Goal: Information Seeking & Learning: Compare options

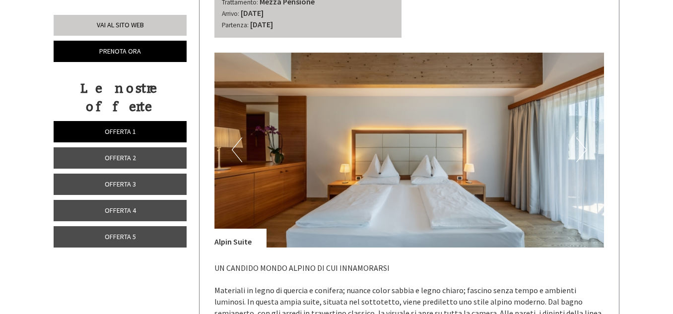
scroll to position [2072, 0]
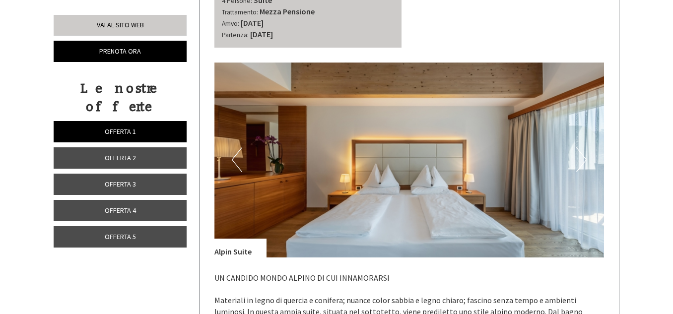
click at [167, 147] on link "Offerta 2" at bounding box center [120, 157] width 133 height 21
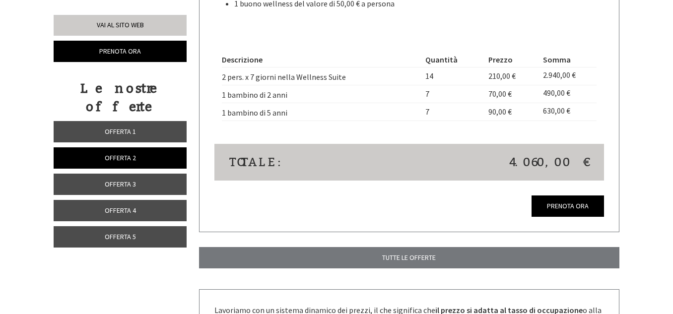
scroll to position [907, 0]
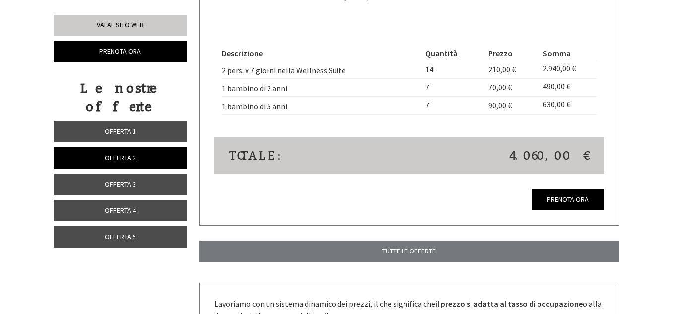
click at [152, 174] on link "Offerta 3" at bounding box center [120, 184] width 133 height 21
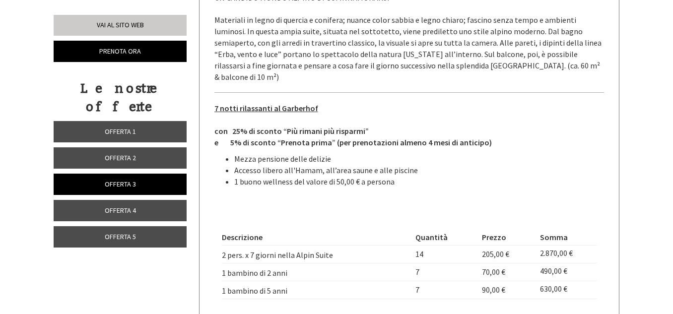
scroll to position [799, 0]
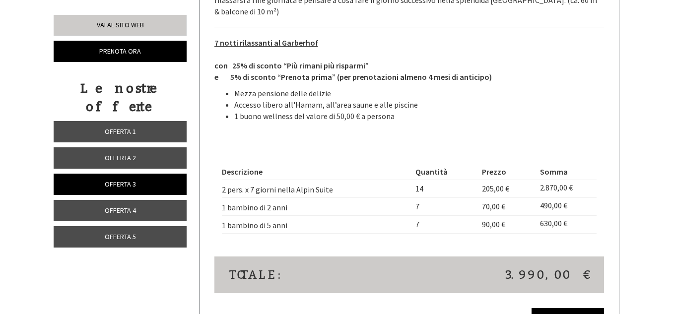
click at [109, 206] on span "Offerta 4" at bounding box center [120, 210] width 31 height 9
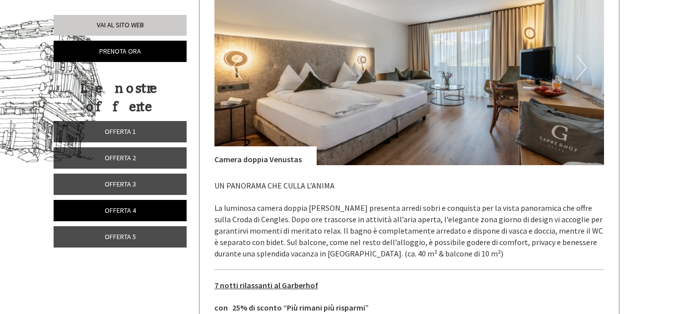
scroll to position [532, 0]
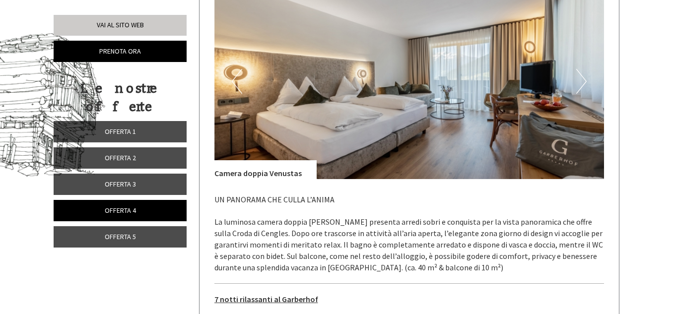
click at [580, 82] on button "Next" at bounding box center [581, 81] width 10 height 25
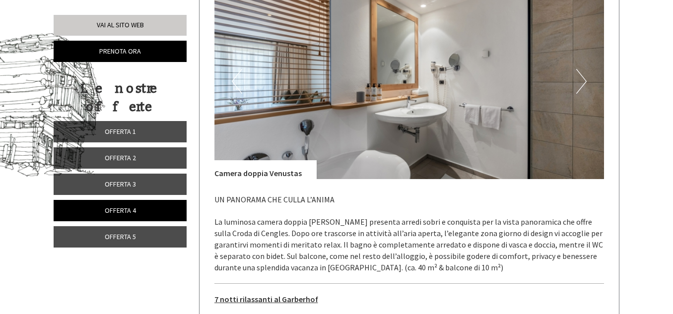
click at [580, 82] on button "Next" at bounding box center [581, 81] width 10 height 25
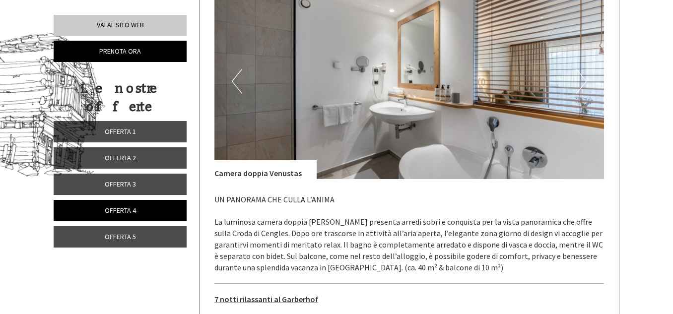
click at [580, 82] on button "Next" at bounding box center [581, 81] width 10 height 25
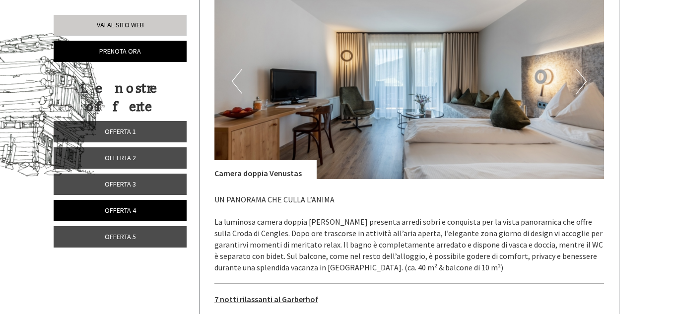
click at [580, 82] on button "Next" at bounding box center [581, 81] width 10 height 25
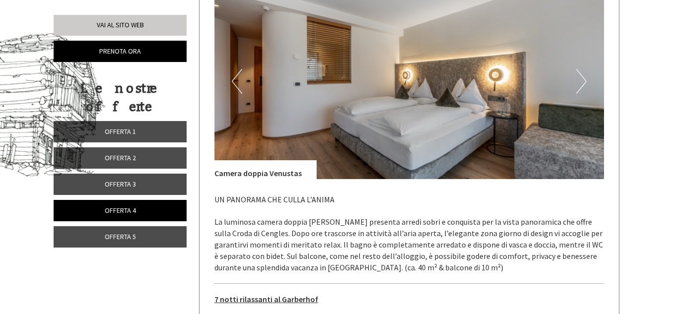
click at [580, 82] on button "Next" at bounding box center [581, 81] width 10 height 25
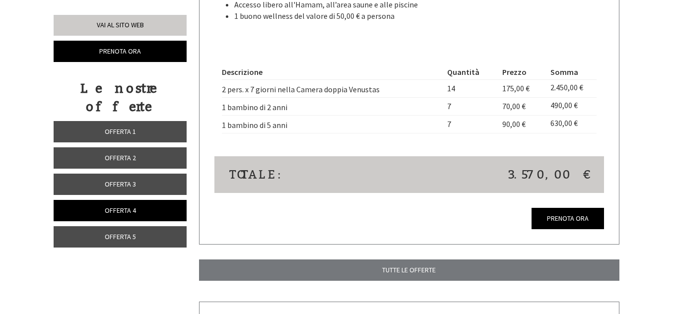
scroll to position [885, 0]
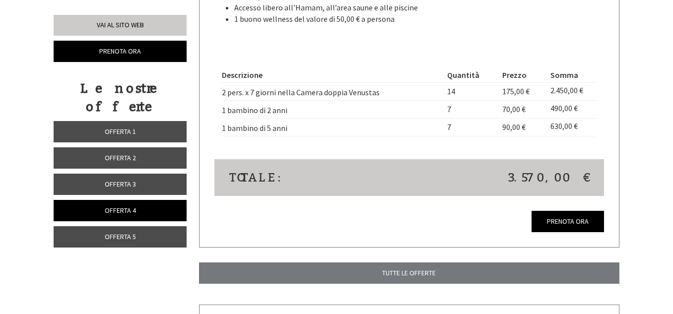
click at [148, 226] on link "Offerta 5" at bounding box center [120, 236] width 133 height 21
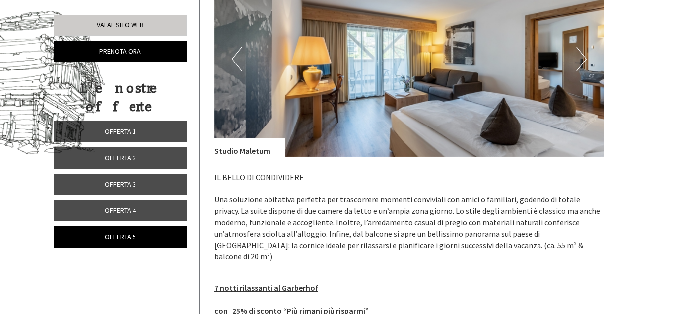
scroll to position [497, 0]
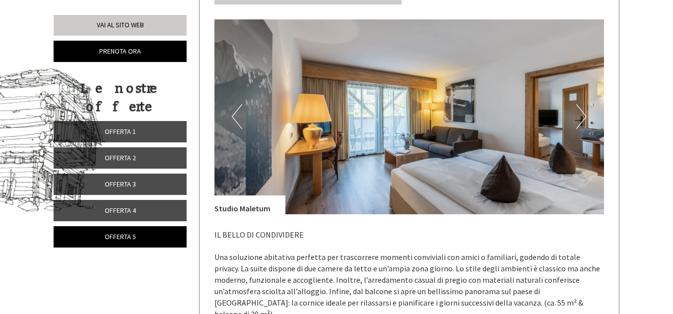
click at [582, 113] on button "Next" at bounding box center [581, 116] width 10 height 25
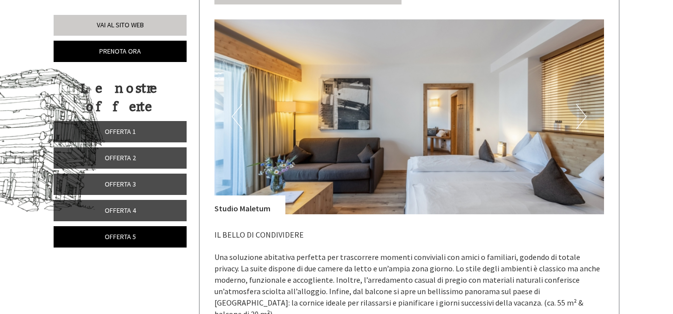
click at [582, 113] on button "Next" at bounding box center [581, 116] width 10 height 25
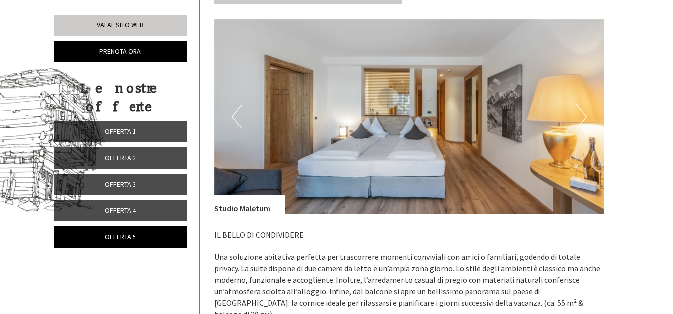
click at [582, 113] on button "Next" at bounding box center [581, 116] width 10 height 25
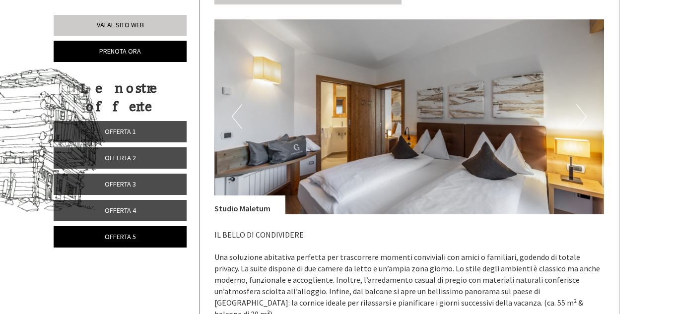
click at [582, 113] on button "Next" at bounding box center [581, 116] width 10 height 25
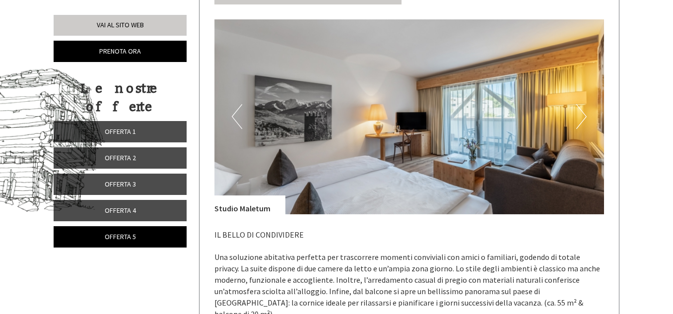
click at [582, 113] on button "Next" at bounding box center [581, 116] width 10 height 25
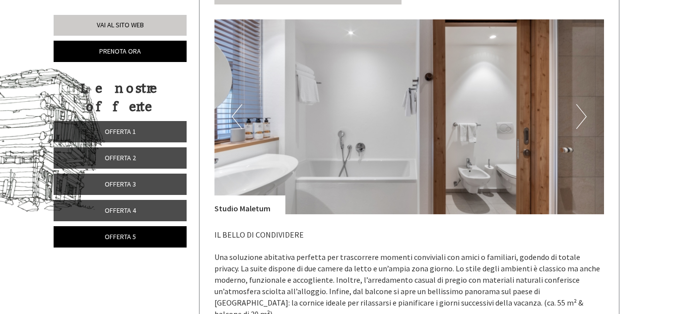
click at [582, 113] on button "Next" at bounding box center [581, 116] width 10 height 25
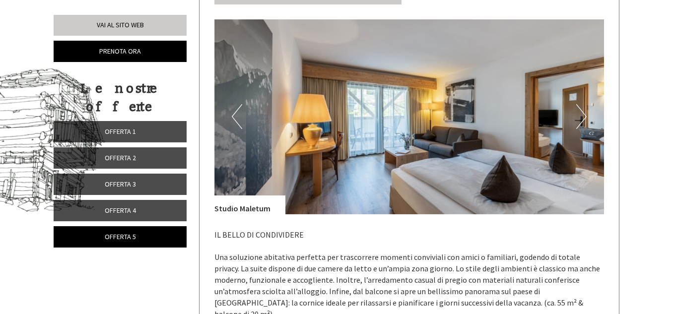
click at [582, 113] on button "Next" at bounding box center [581, 116] width 10 height 25
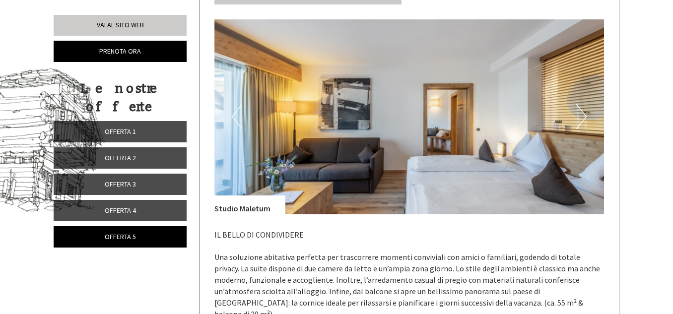
click at [582, 113] on button "Next" at bounding box center [581, 116] width 10 height 25
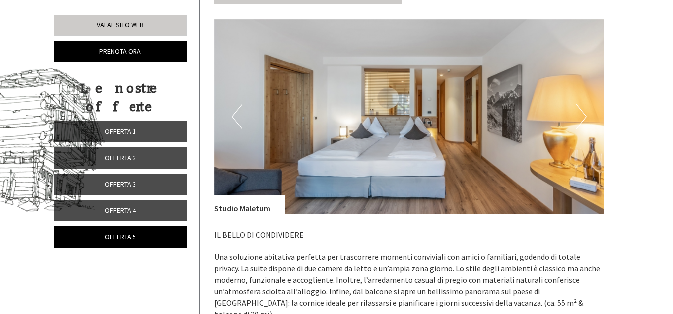
click at [582, 113] on button "Next" at bounding box center [581, 116] width 10 height 25
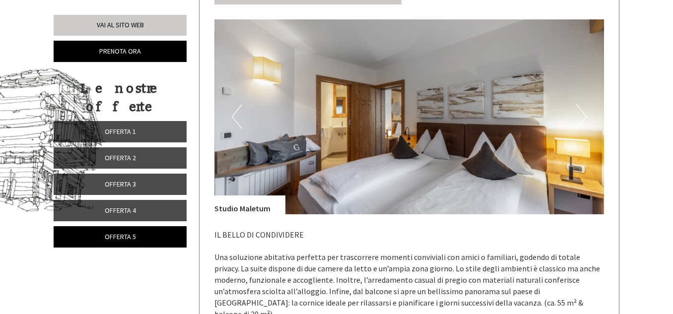
click at [582, 113] on button "Next" at bounding box center [581, 116] width 10 height 25
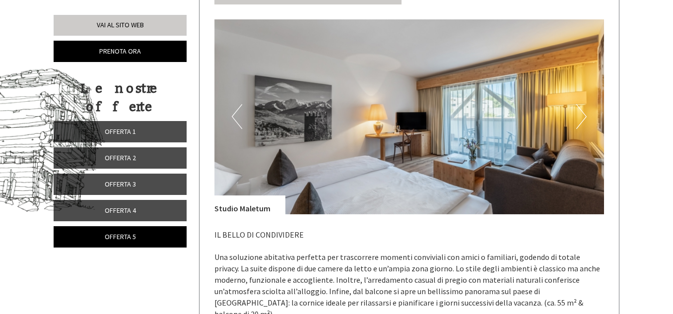
click at [582, 113] on button "Next" at bounding box center [581, 116] width 10 height 25
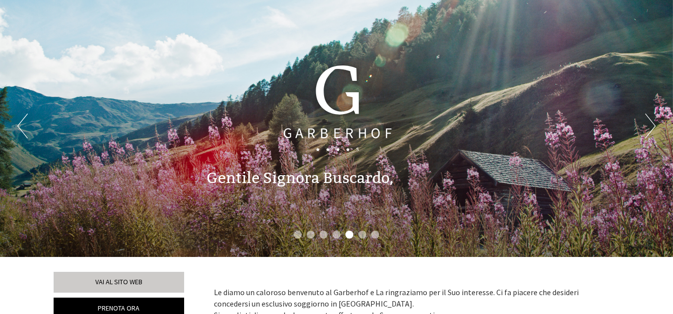
scroll to position [0, 0]
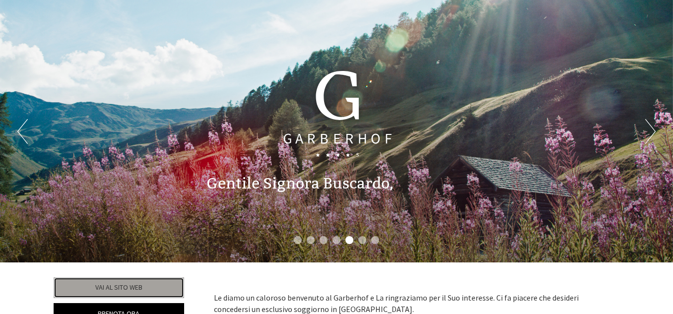
click at [144, 286] on link "Vai al sito web" at bounding box center [119, 287] width 131 height 21
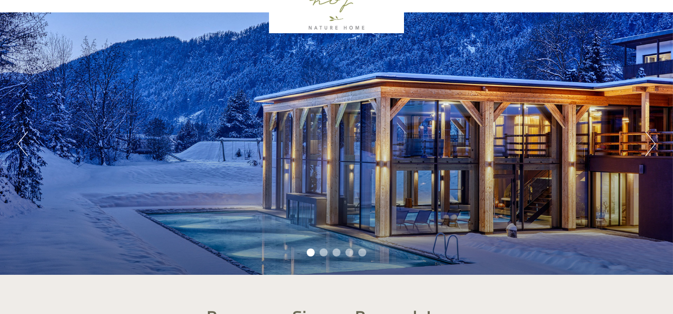
scroll to position [48, 0]
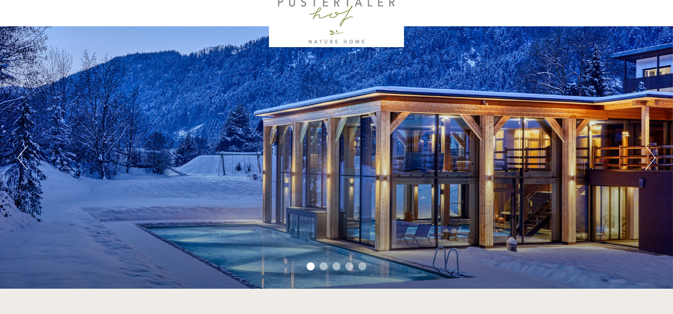
click at [321, 267] on li "2" at bounding box center [324, 266] width 8 height 8
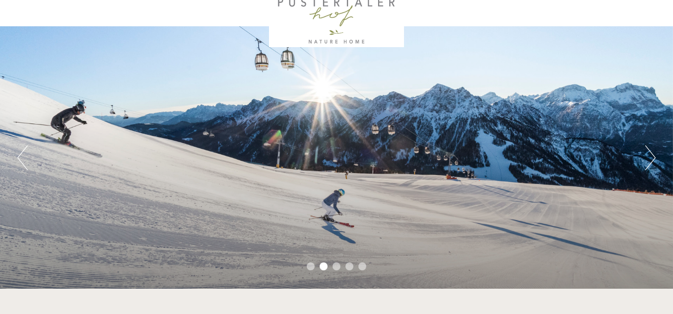
click at [338, 266] on li "3" at bounding box center [336, 266] width 8 height 8
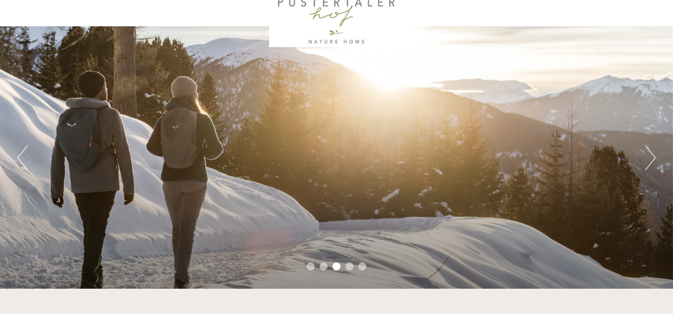
click at [346, 266] on li "4" at bounding box center [349, 266] width 8 height 8
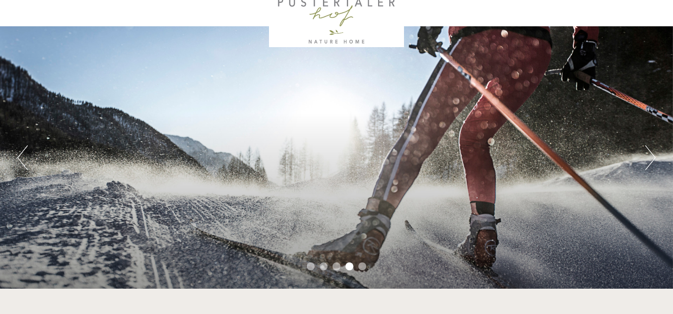
click at [363, 267] on li "5" at bounding box center [362, 266] width 8 height 8
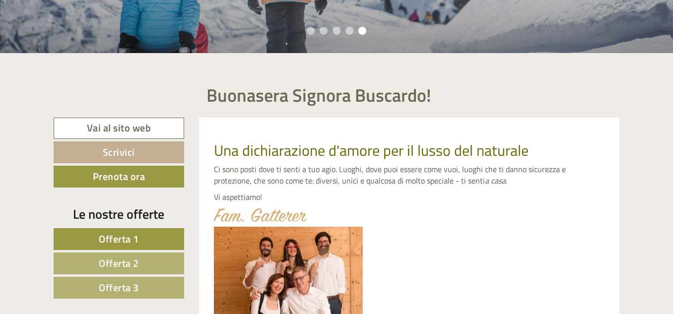
scroll to position [321, 0]
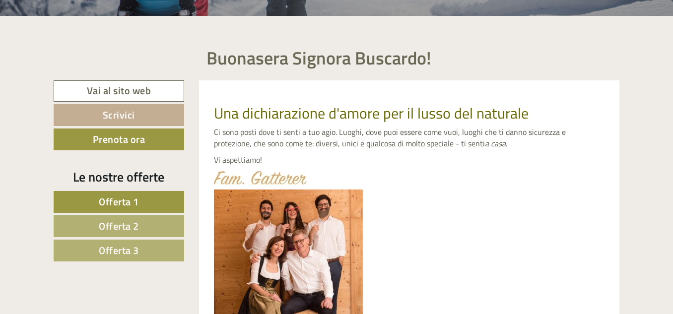
click at [151, 203] on link "Offerta 1" at bounding box center [119, 202] width 131 height 22
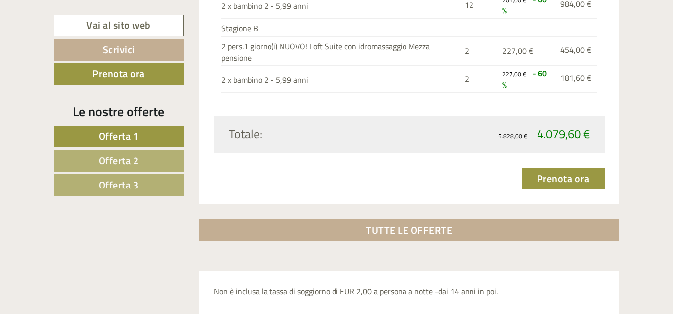
scroll to position [1500, 0]
click at [162, 158] on link "Offerta 2" at bounding box center [119, 161] width 130 height 22
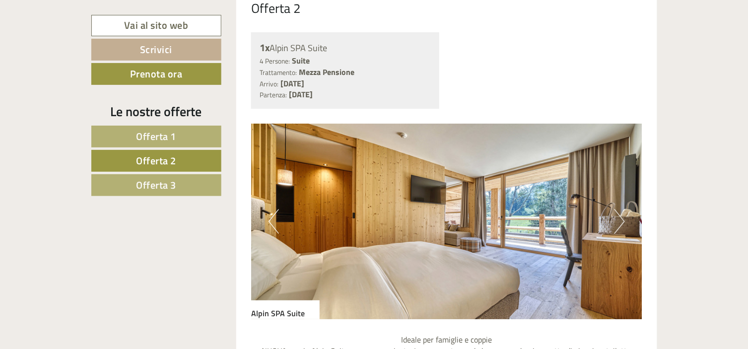
scroll to position [758, 0]
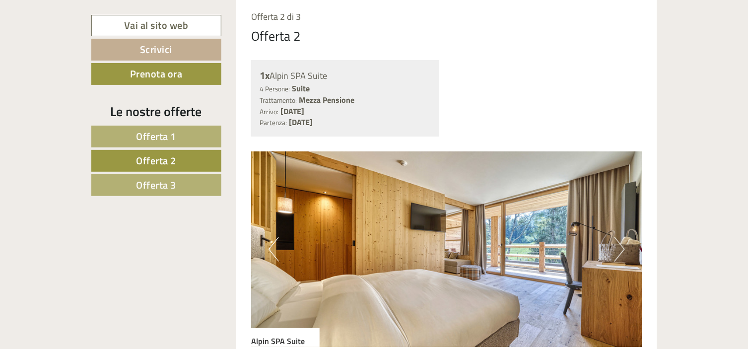
click at [617, 251] on button "Next" at bounding box center [619, 249] width 10 height 25
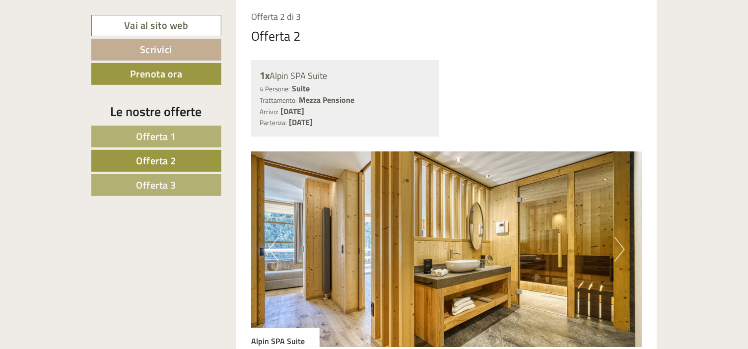
click at [617, 251] on button "Next" at bounding box center [619, 249] width 10 height 25
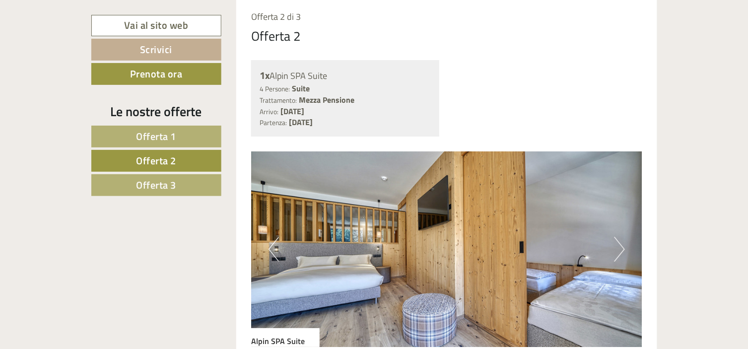
click at [617, 251] on button "Next" at bounding box center [619, 249] width 10 height 25
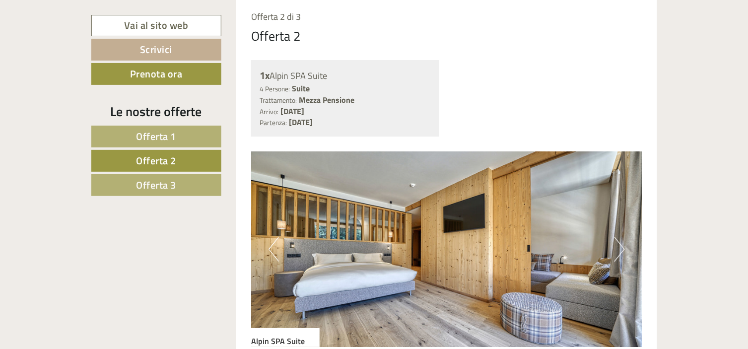
click at [617, 251] on button "Next" at bounding box center [619, 249] width 10 height 25
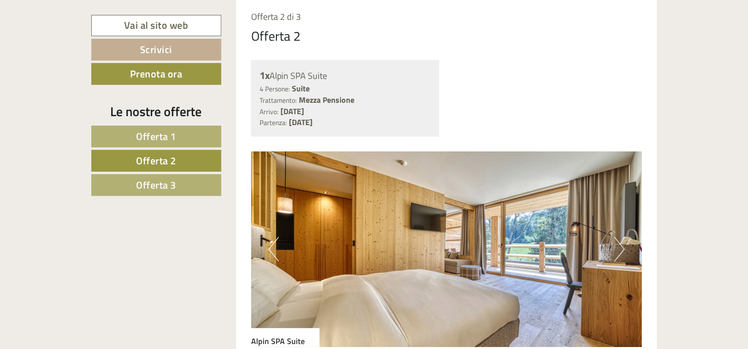
click at [617, 251] on button "Next" at bounding box center [619, 249] width 10 height 25
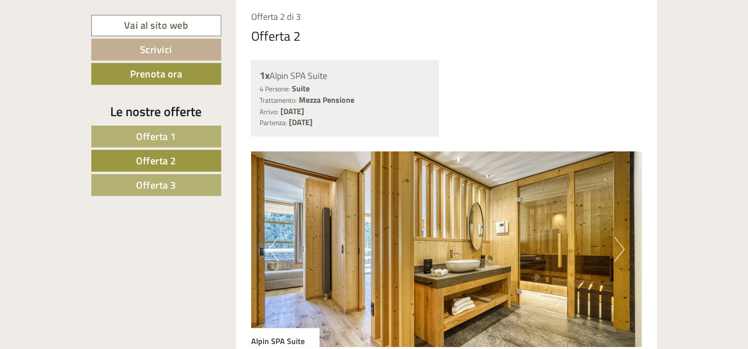
click at [618, 252] on button "Next" at bounding box center [619, 249] width 10 height 25
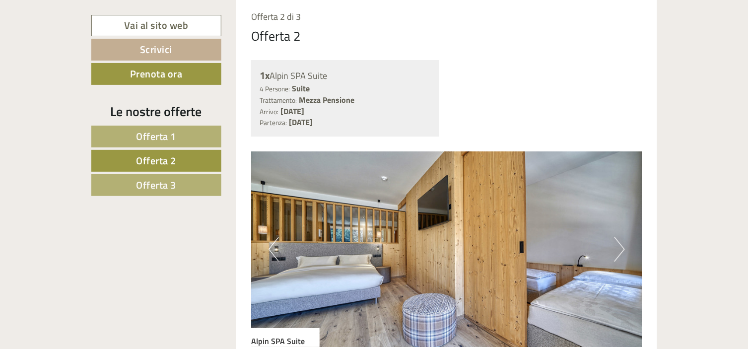
click at [619, 255] on button "Next" at bounding box center [619, 249] width 10 height 25
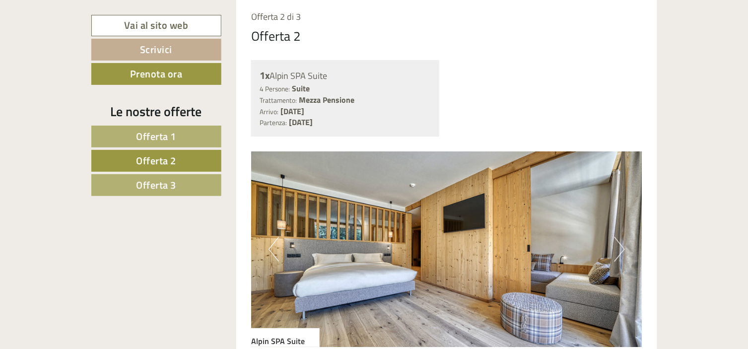
click at [619, 255] on button "Next" at bounding box center [619, 249] width 10 height 25
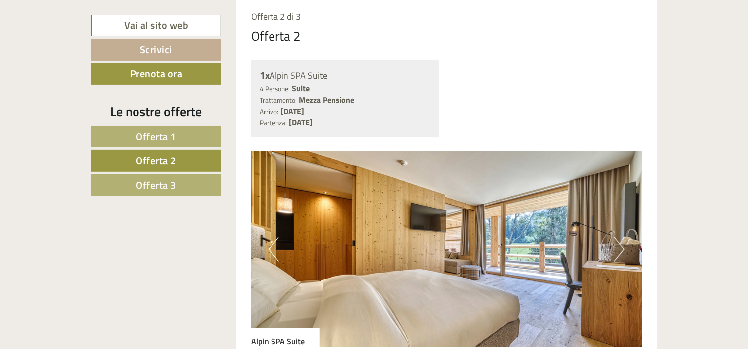
click at [619, 255] on button "Next" at bounding box center [619, 249] width 10 height 25
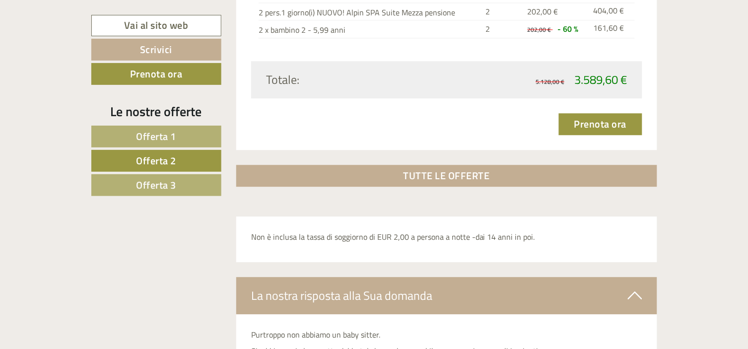
scroll to position [1646, 0]
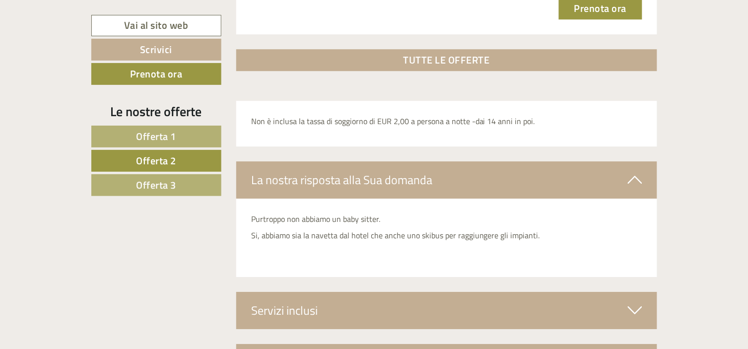
click at [167, 196] on link "Offerta 3" at bounding box center [156, 185] width 130 height 22
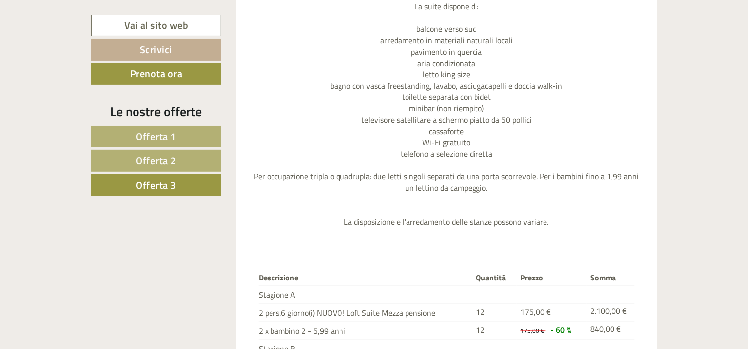
scroll to position [1158, 0]
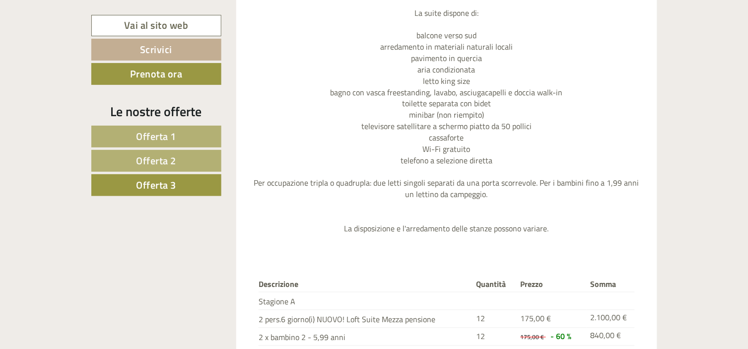
click at [478, 246] on div "Ideale per famiglie e coppie NUOVA ampia Loft Suite con vasca da bagno freestan…" at bounding box center [446, 100] width 391 height 307
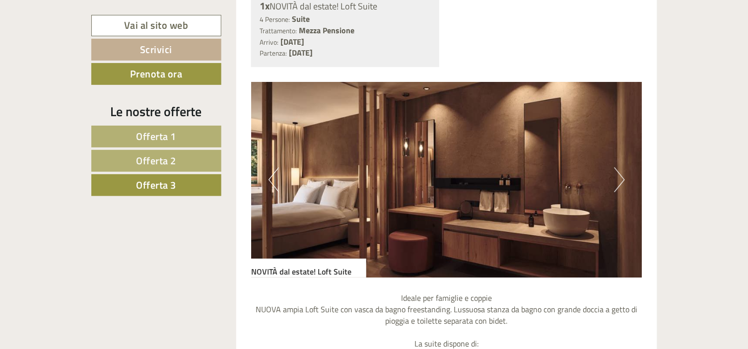
scroll to position [800, 0]
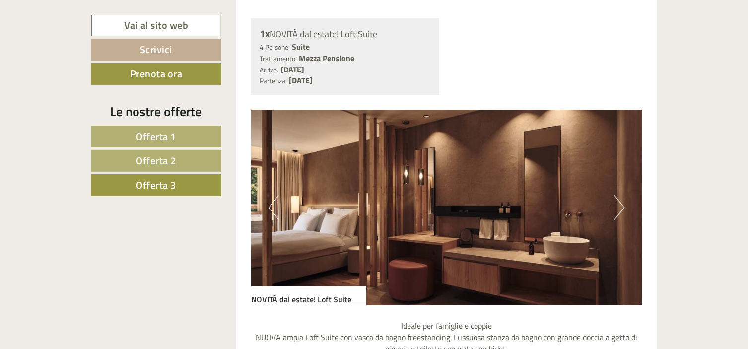
click at [612, 214] on img at bounding box center [446, 208] width 391 height 196
click at [621, 214] on button "Next" at bounding box center [619, 207] width 10 height 25
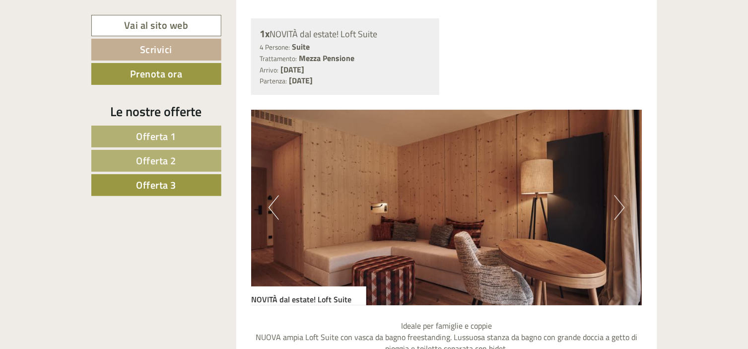
click at [621, 214] on button "Next" at bounding box center [619, 207] width 10 height 25
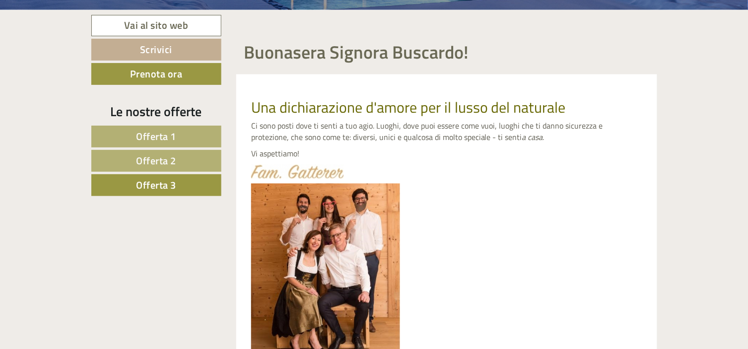
scroll to position [420, 0]
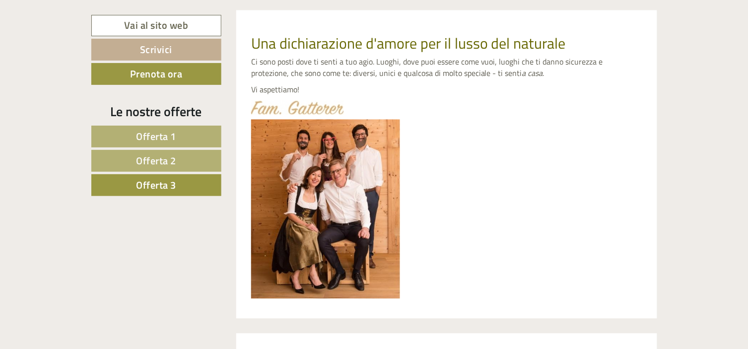
click at [136, 143] on span "Offerta 1" at bounding box center [156, 136] width 40 height 15
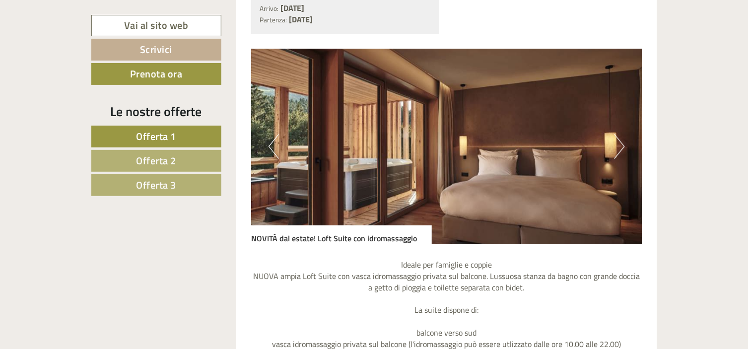
scroll to position [846, 0]
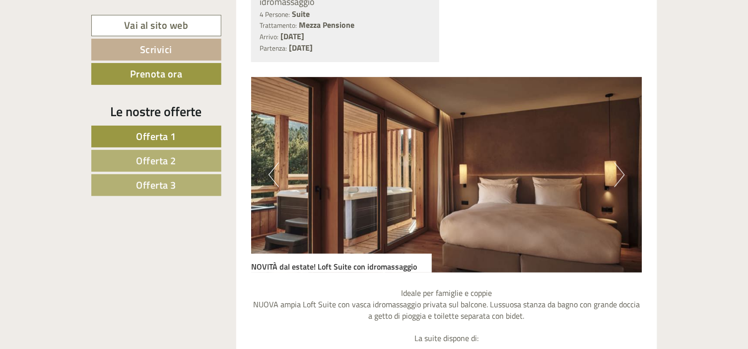
click at [618, 174] on button "Next" at bounding box center [619, 174] width 10 height 25
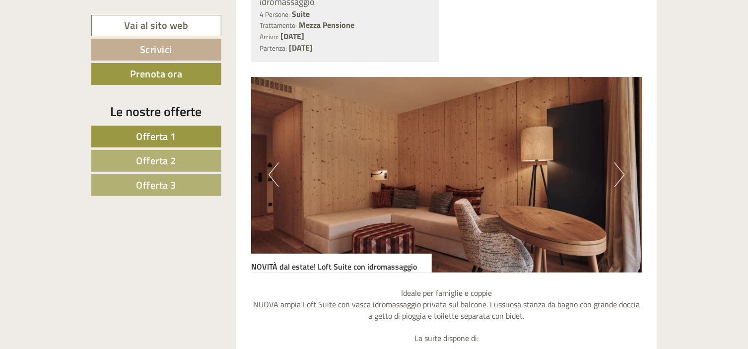
click at [618, 174] on button "Next" at bounding box center [619, 174] width 10 height 25
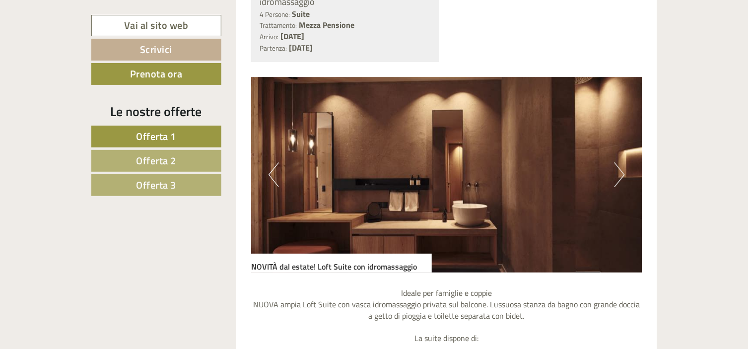
click at [275, 181] on button "Previous" at bounding box center [273, 174] width 10 height 25
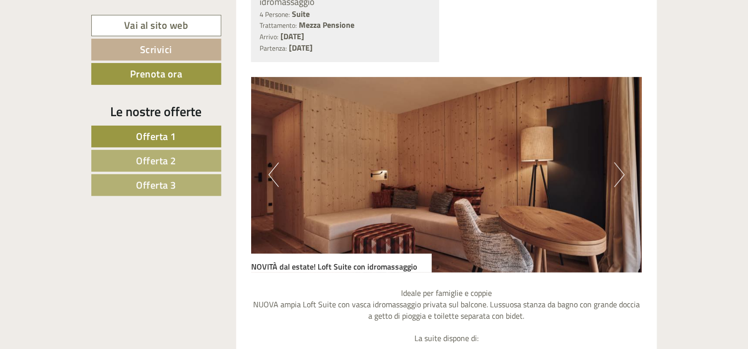
click at [611, 181] on img at bounding box center [446, 175] width 391 height 196
click at [617, 177] on button "Next" at bounding box center [619, 174] width 10 height 25
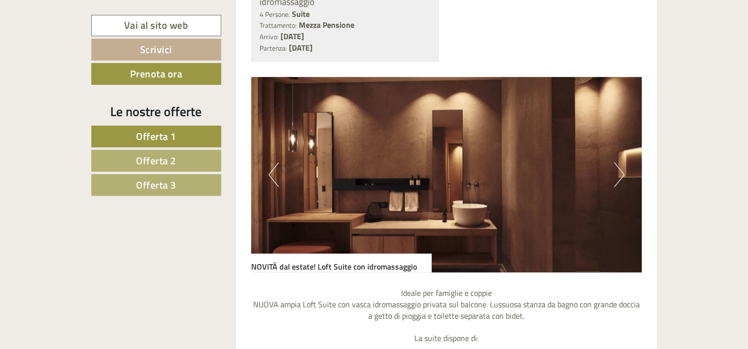
click at [617, 177] on button "Next" at bounding box center [619, 174] width 10 height 25
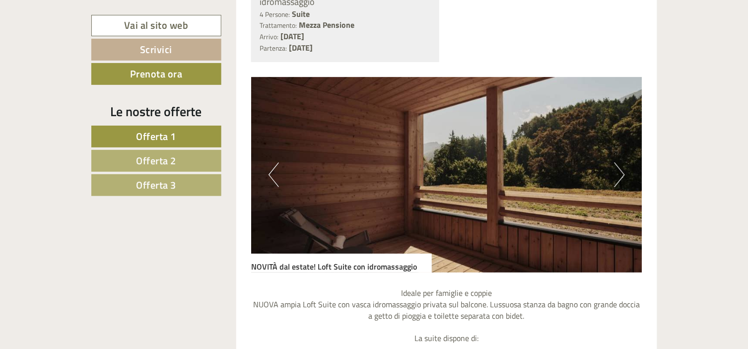
click at [617, 177] on button "Next" at bounding box center [619, 174] width 10 height 25
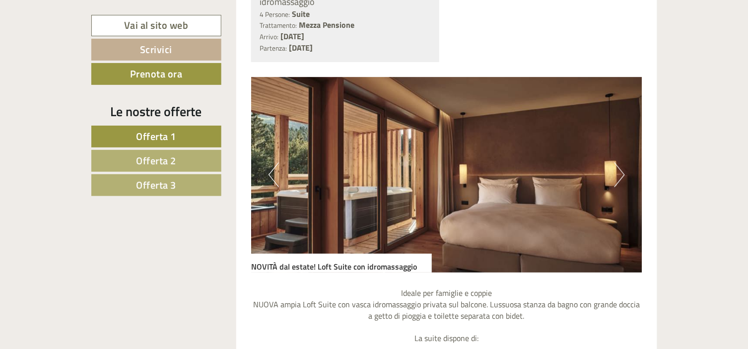
click at [617, 177] on button "Next" at bounding box center [619, 174] width 10 height 25
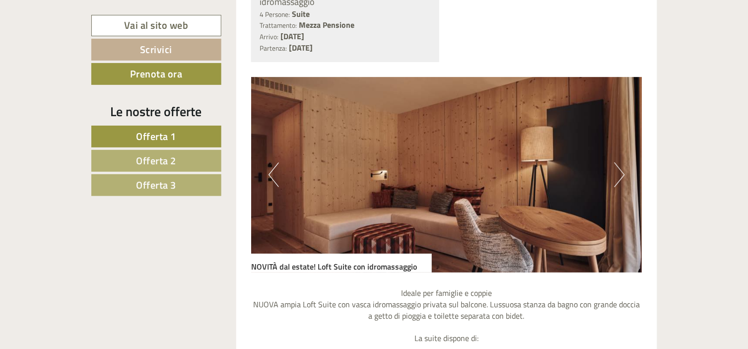
click at [617, 177] on button "Next" at bounding box center [619, 174] width 10 height 25
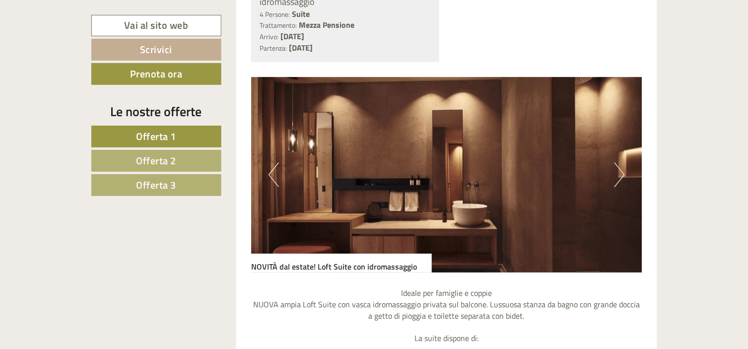
click at [617, 177] on button "Next" at bounding box center [619, 174] width 10 height 25
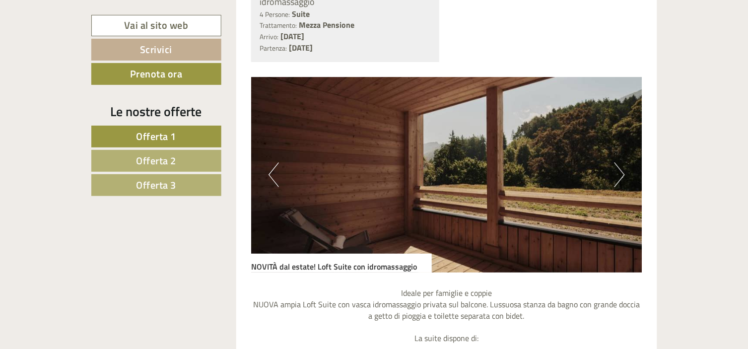
click at [171, 155] on span "Offerta 2" at bounding box center [156, 160] width 40 height 15
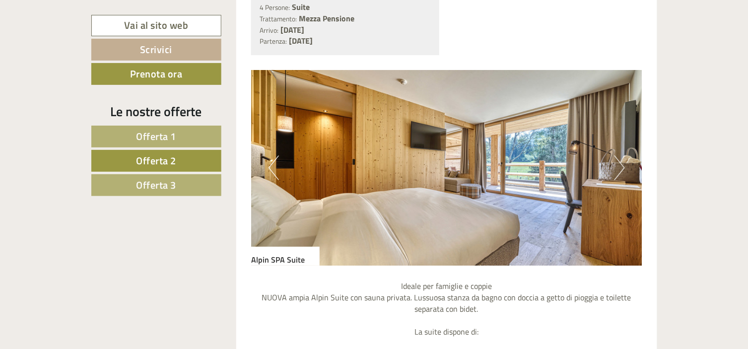
scroll to position [833, 0]
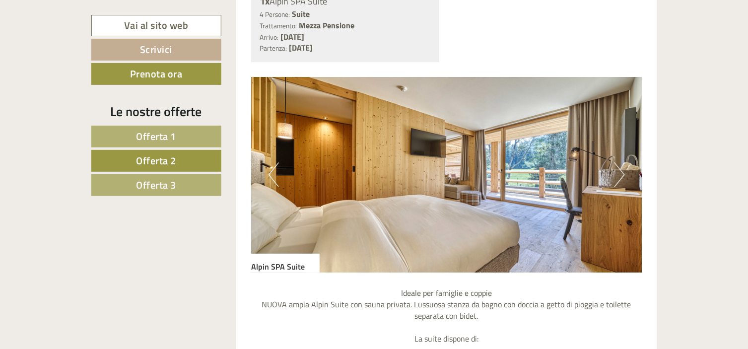
click at [618, 175] on button "Next" at bounding box center [619, 174] width 10 height 25
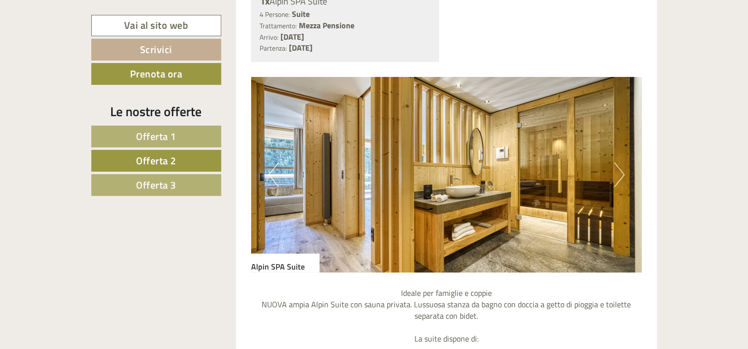
click at [618, 175] on button "Next" at bounding box center [619, 174] width 10 height 25
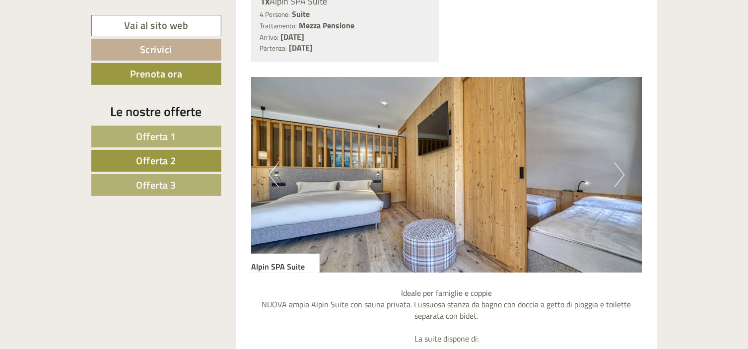
click at [618, 175] on button "Next" at bounding box center [619, 174] width 10 height 25
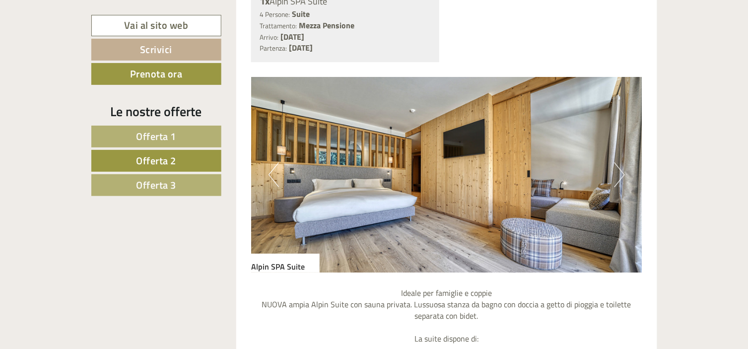
click at [618, 175] on button "Next" at bounding box center [619, 174] width 10 height 25
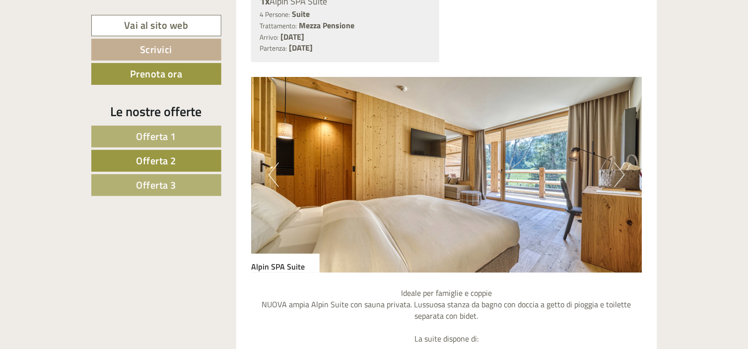
click at [618, 175] on button "Next" at bounding box center [619, 174] width 10 height 25
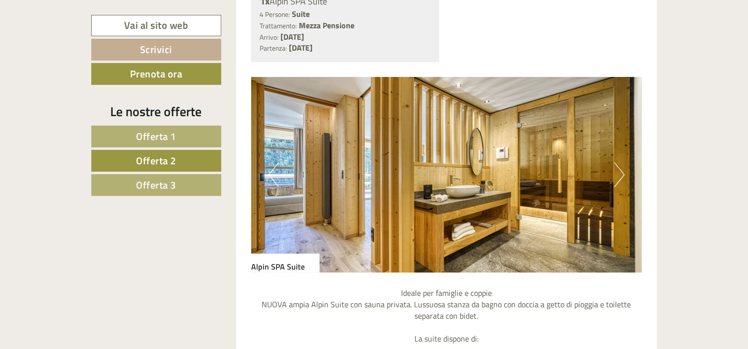
click at [618, 175] on button "Next" at bounding box center [619, 174] width 10 height 25
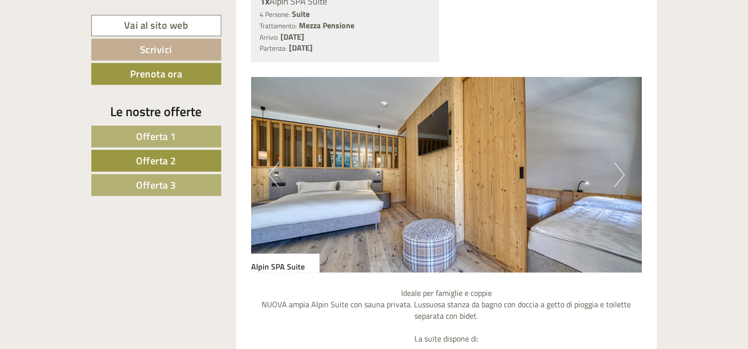
click at [618, 175] on button "Next" at bounding box center [619, 174] width 10 height 25
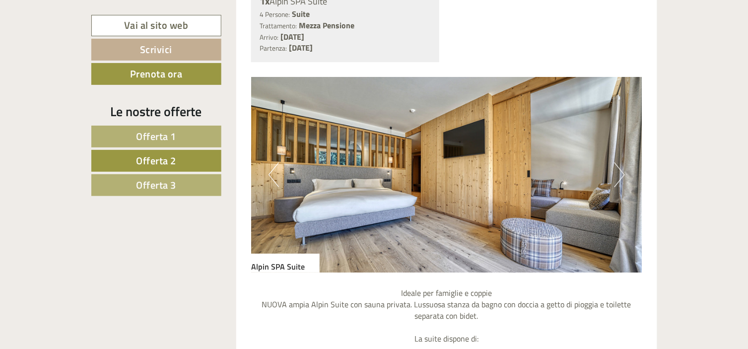
click at [127, 189] on link "Offerta 3" at bounding box center [156, 185] width 130 height 22
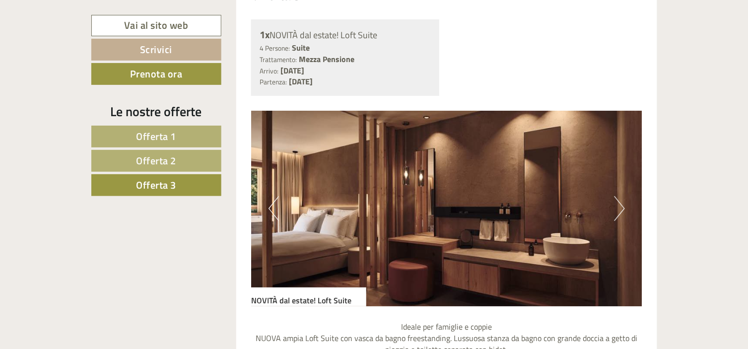
scroll to position [797, 0]
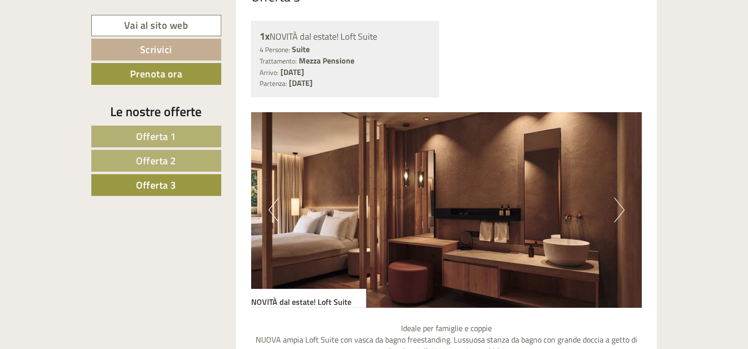
click at [618, 197] on button "Next" at bounding box center [619, 209] width 10 height 25
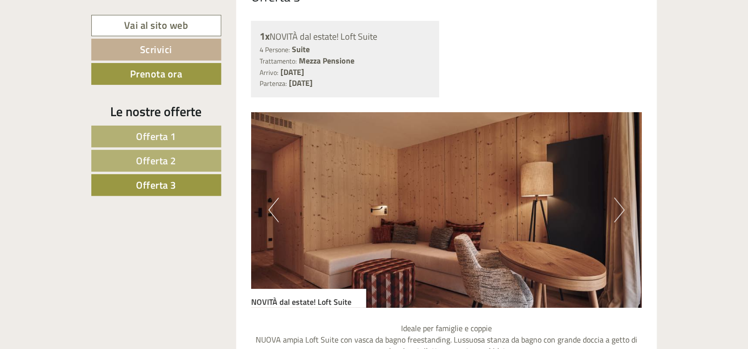
click at [618, 197] on button "Next" at bounding box center [619, 209] width 10 height 25
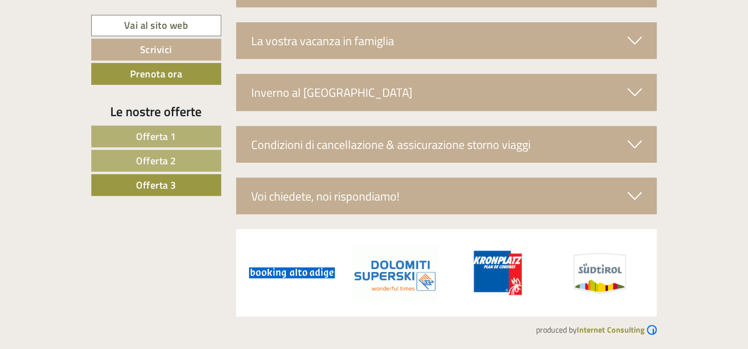
scroll to position [2009, 0]
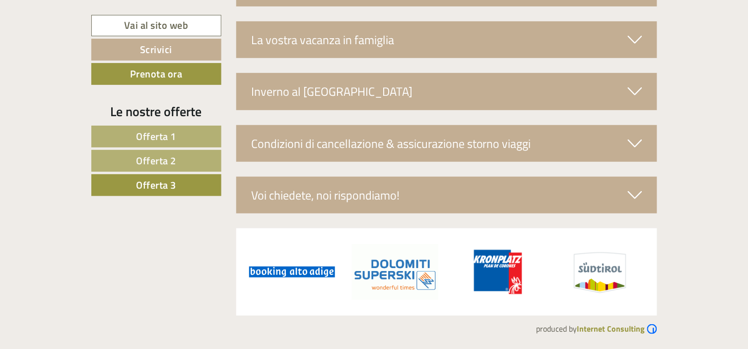
click at [187, 181] on link "Offerta 3" at bounding box center [156, 185] width 130 height 22
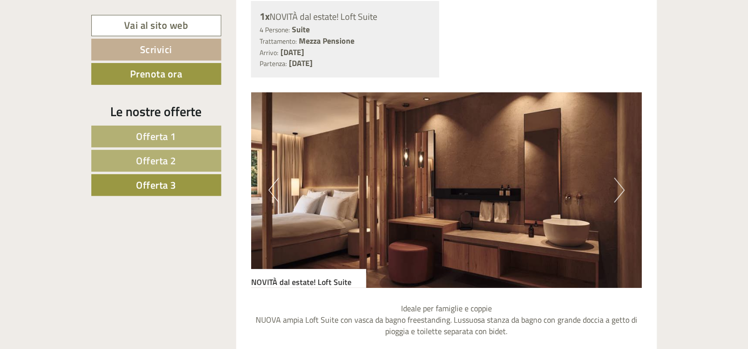
scroll to position [847, 0]
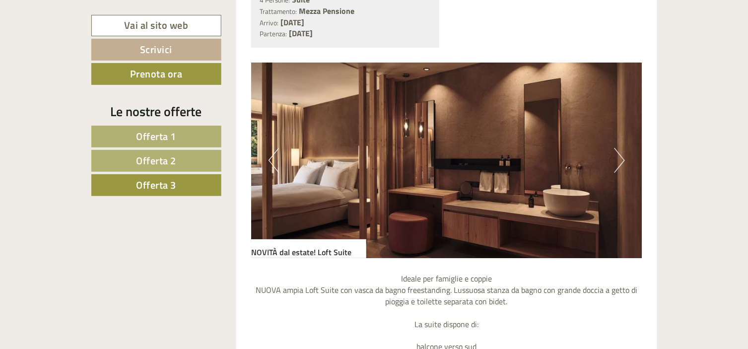
click at [618, 152] on button "Next" at bounding box center [619, 160] width 10 height 25
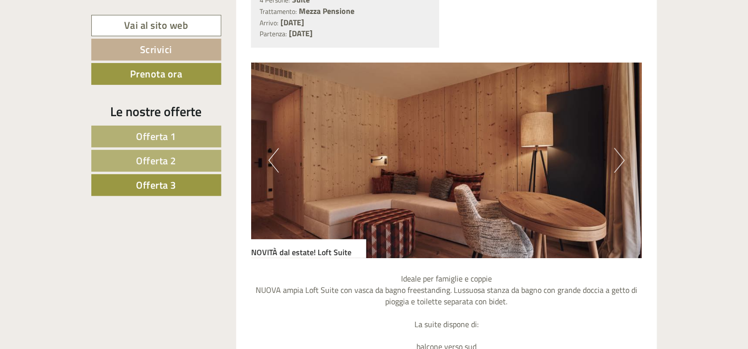
click at [618, 152] on button "Next" at bounding box center [619, 160] width 10 height 25
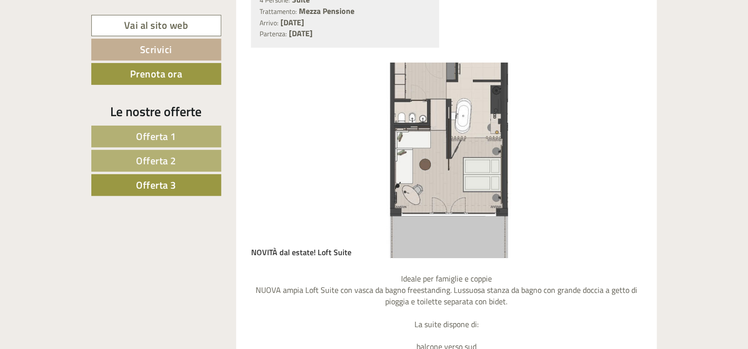
click at [618, 152] on button "Next" at bounding box center [619, 160] width 10 height 25
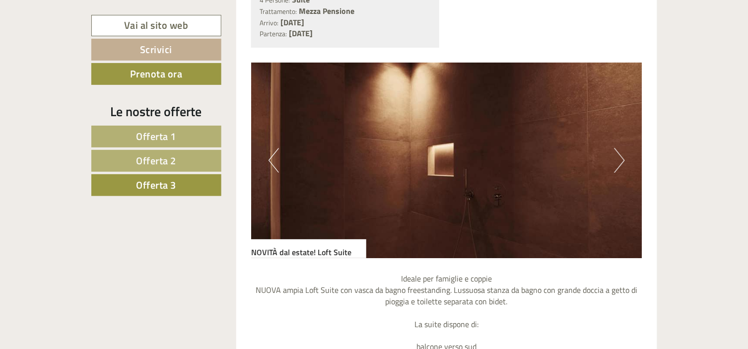
click at [621, 155] on button "Next" at bounding box center [619, 160] width 10 height 25
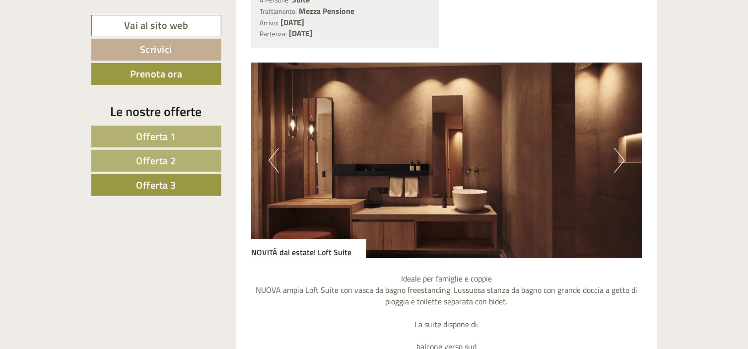
click at [621, 155] on button "Next" at bounding box center [619, 160] width 10 height 25
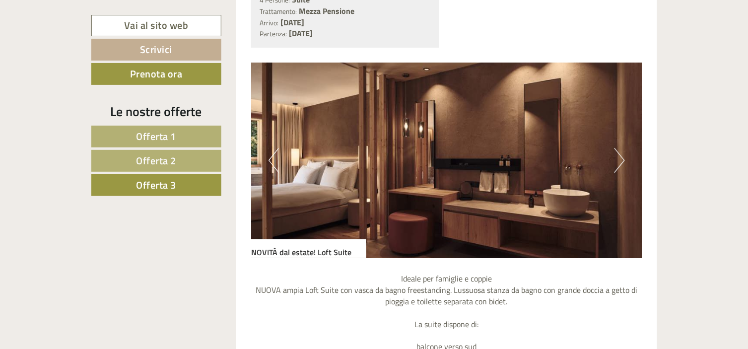
click at [139, 141] on span "Offerta 1" at bounding box center [156, 136] width 40 height 15
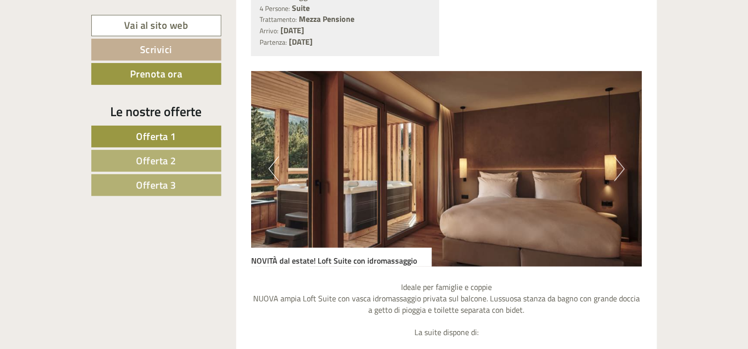
scroll to position [854, 0]
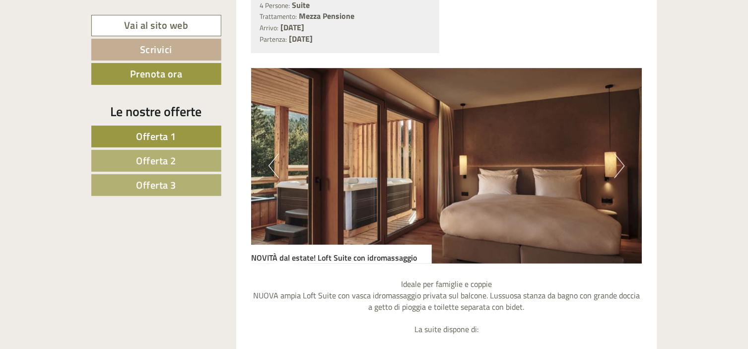
click at [618, 175] on button "Next" at bounding box center [619, 165] width 10 height 25
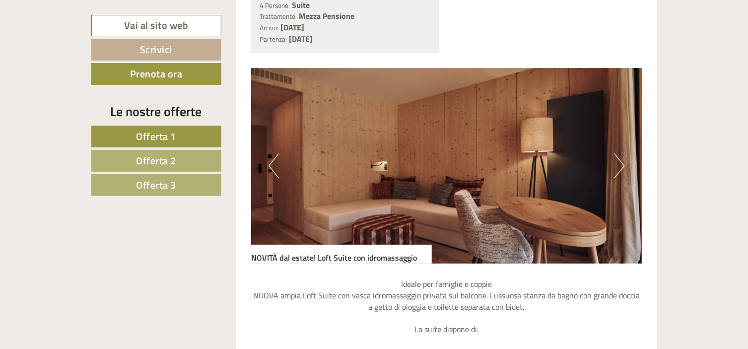
click at [618, 175] on button "Next" at bounding box center [619, 165] width 10 height 25
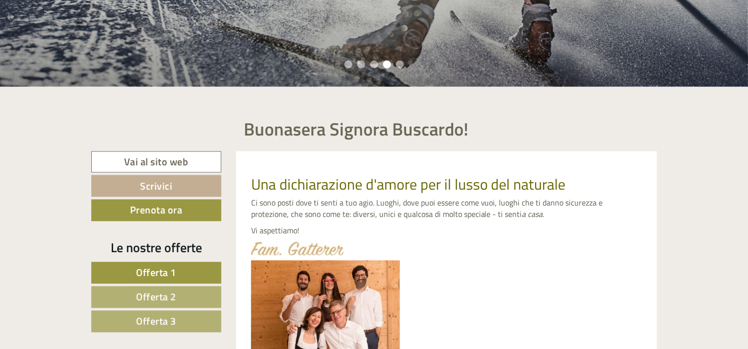
scroll to position [288, 0]
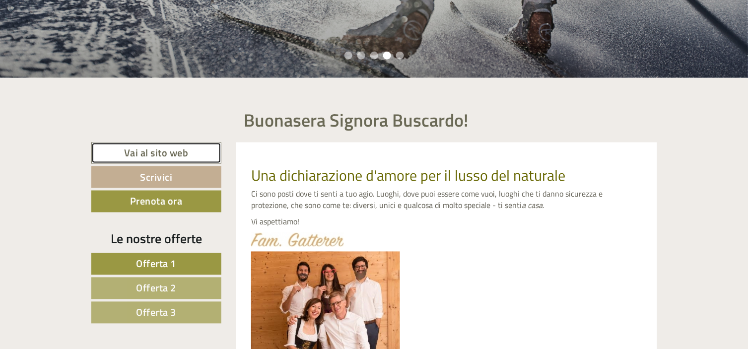
click at [131, 162] on link "Vai al sito web" at bounding box center [156, 152] width 131 height 21
